Goal: Navigation & Orientation: Find specific page/section

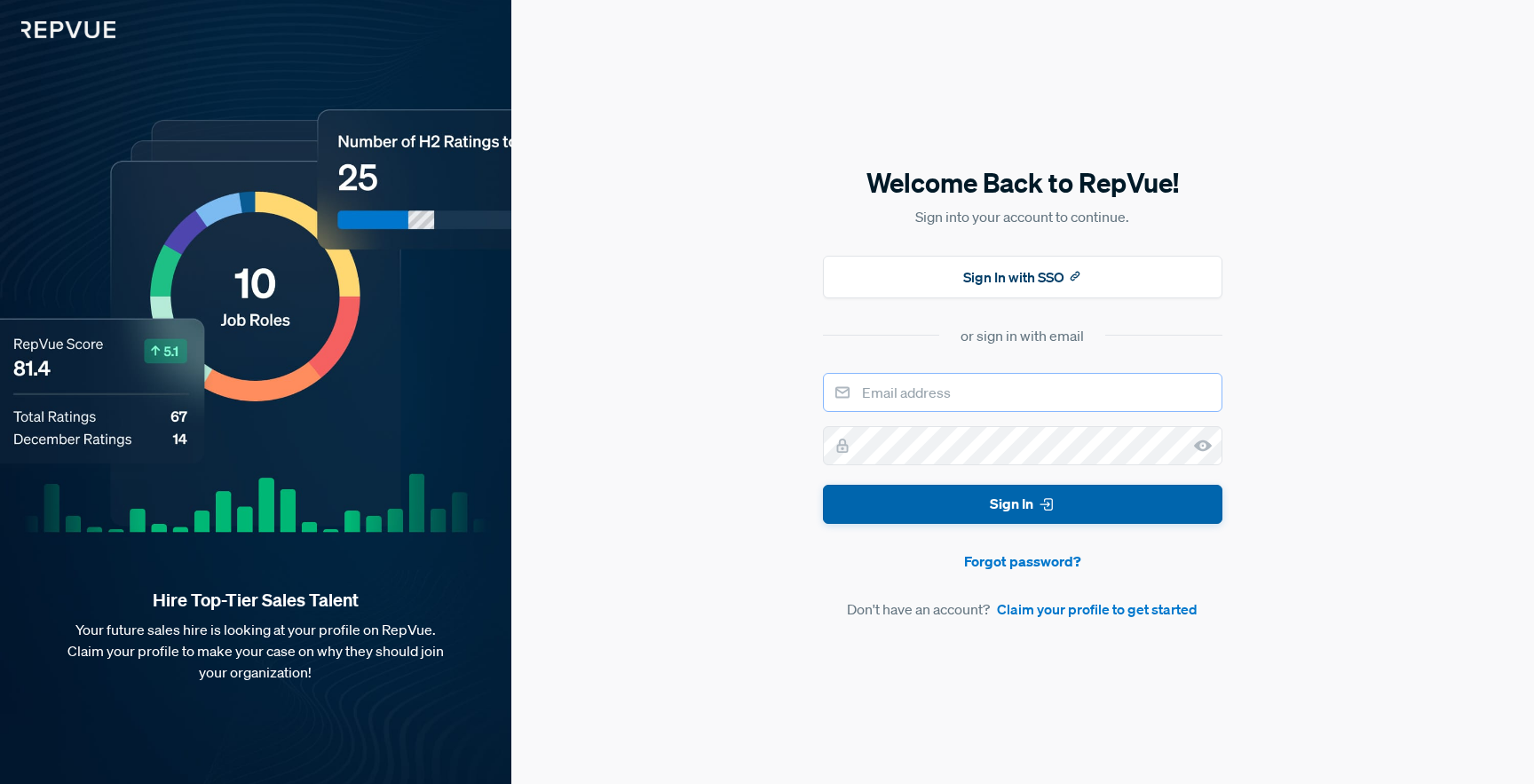
type input "[PERSON_NAME][EMAIL_ADDRESS][DOMAIN_NAME]"
click at [894, 488] on button "Sign In" at bounding box center [1023, 504] width 400 height 40
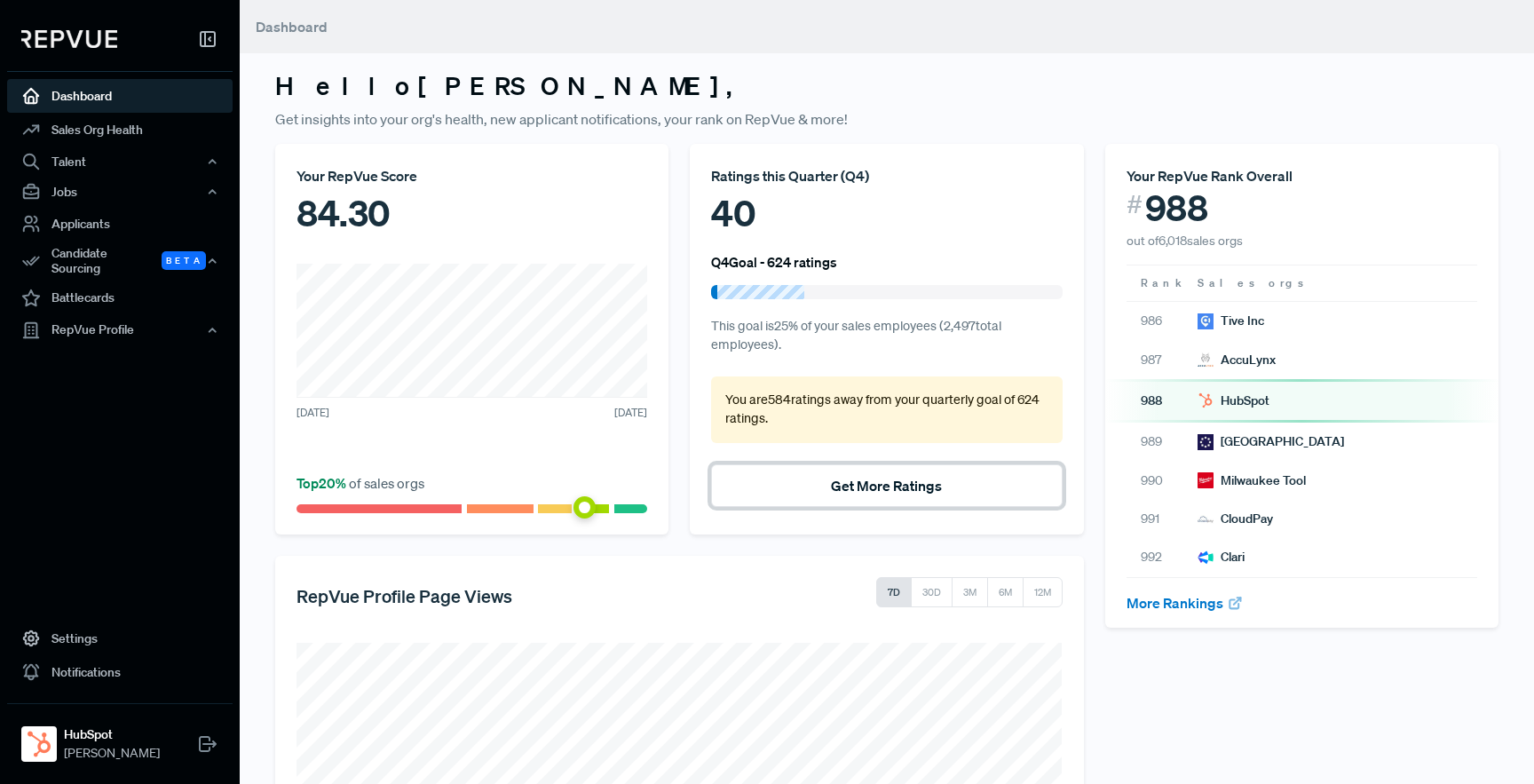
click at [789, 490] on button "Get More Ratings" at bounding box center [886, 485] width 350 height 43
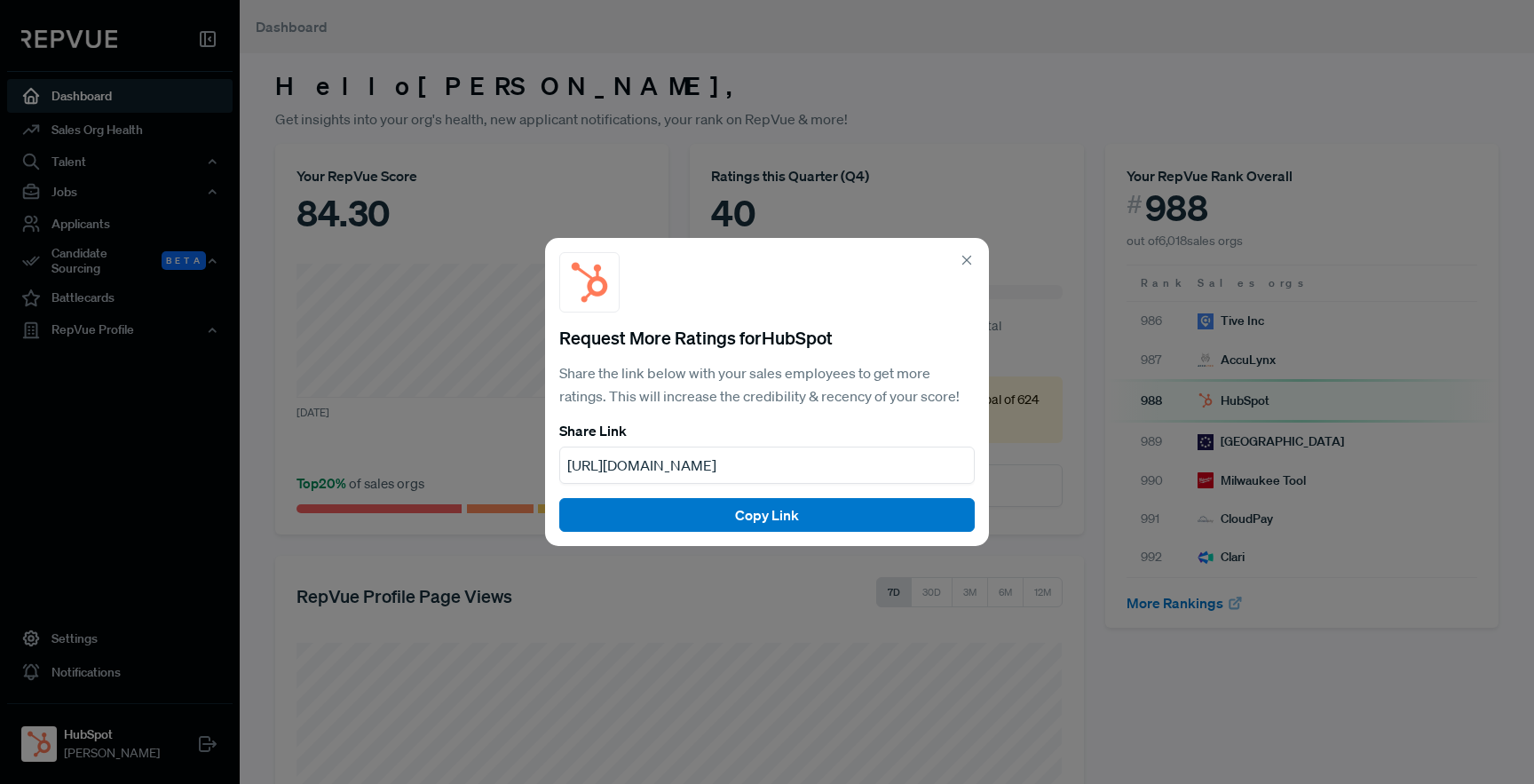
click at [968, 261] on use at bounding box center [967, 260] width 8 height 8
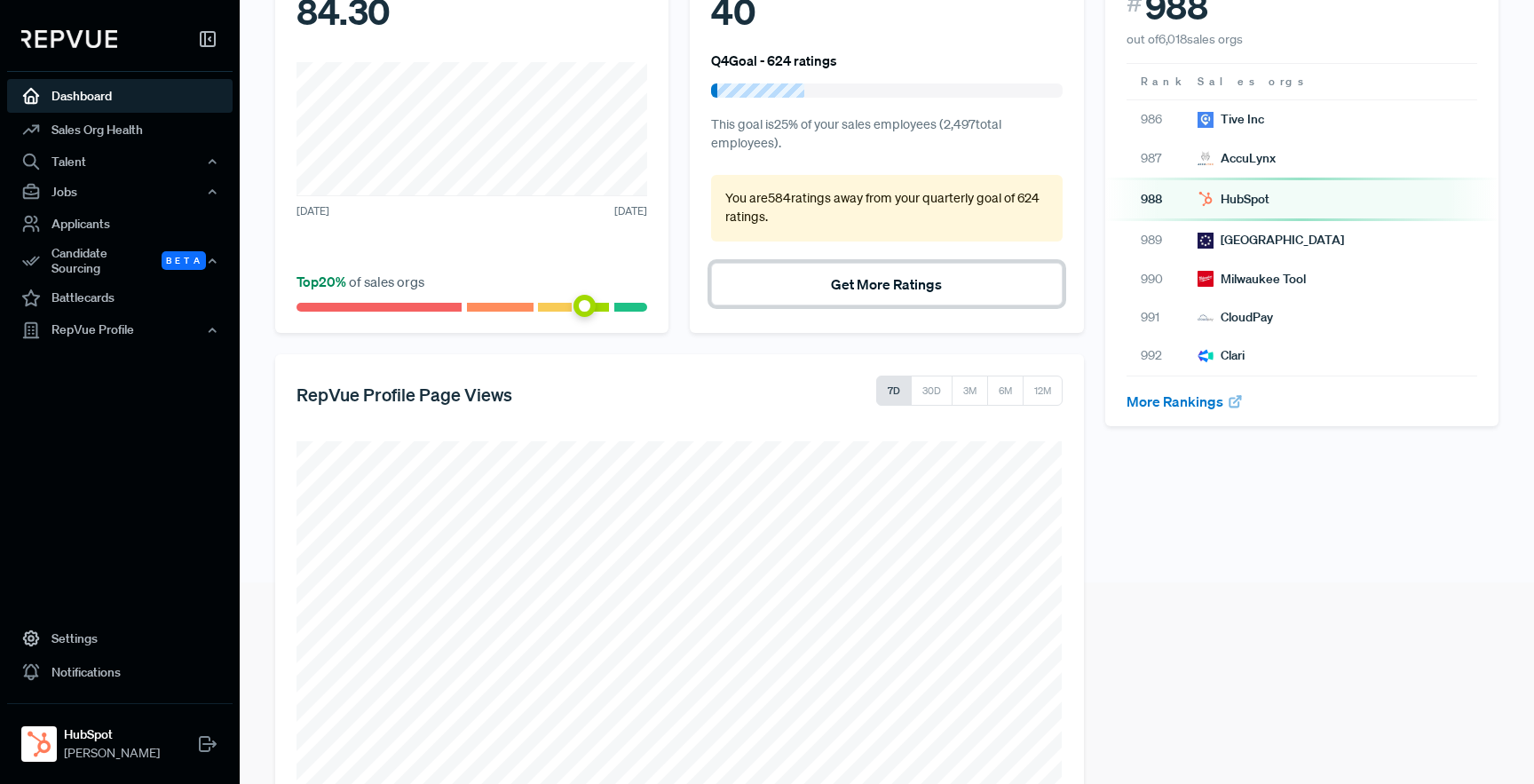
scroll to position [290, 0]
